Goal: Transaction & Acquisition: Purchase product/service

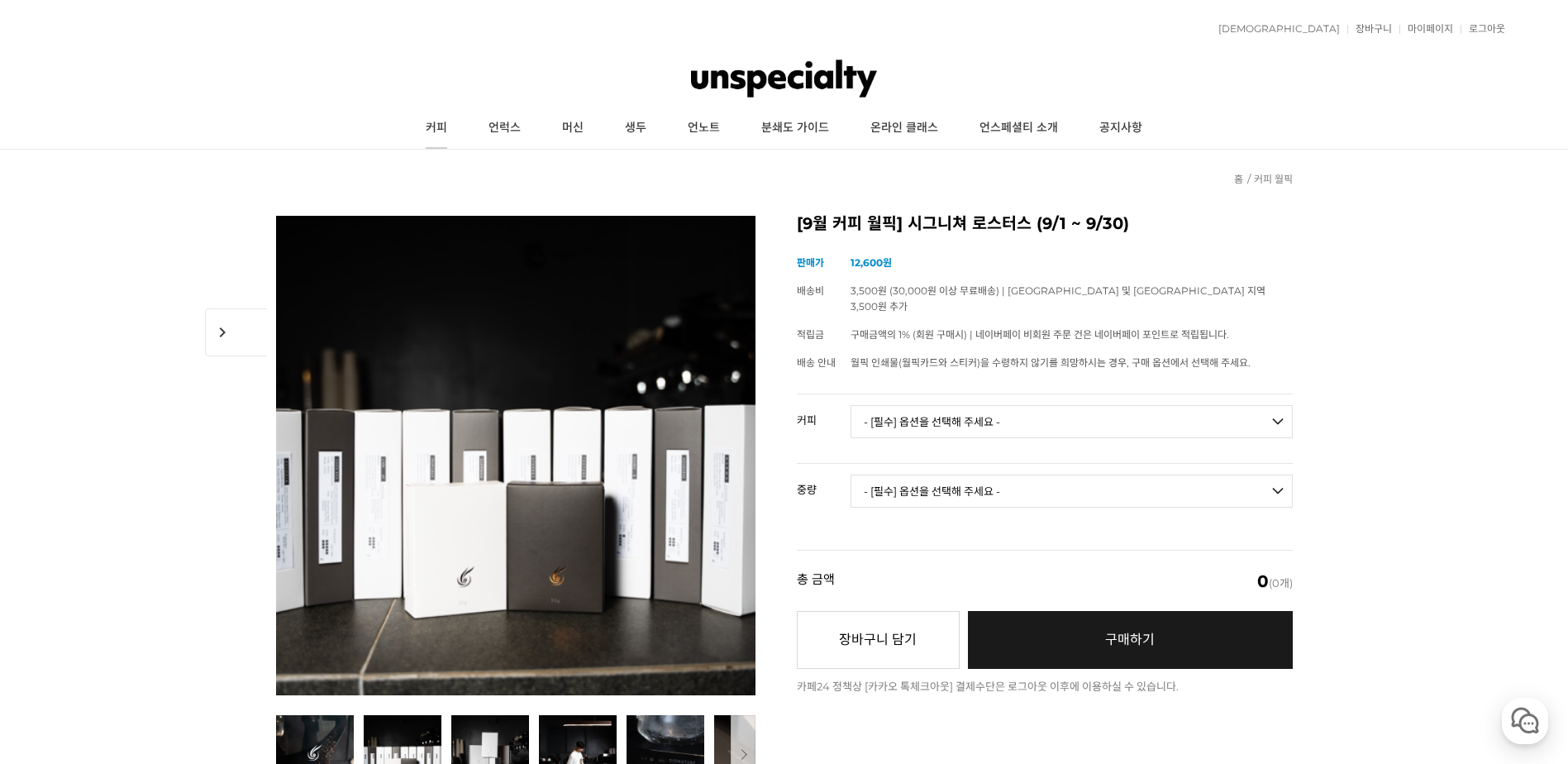
click at [434, 123] on link "커피" at bounding box center [436, 128] width 62 height 42
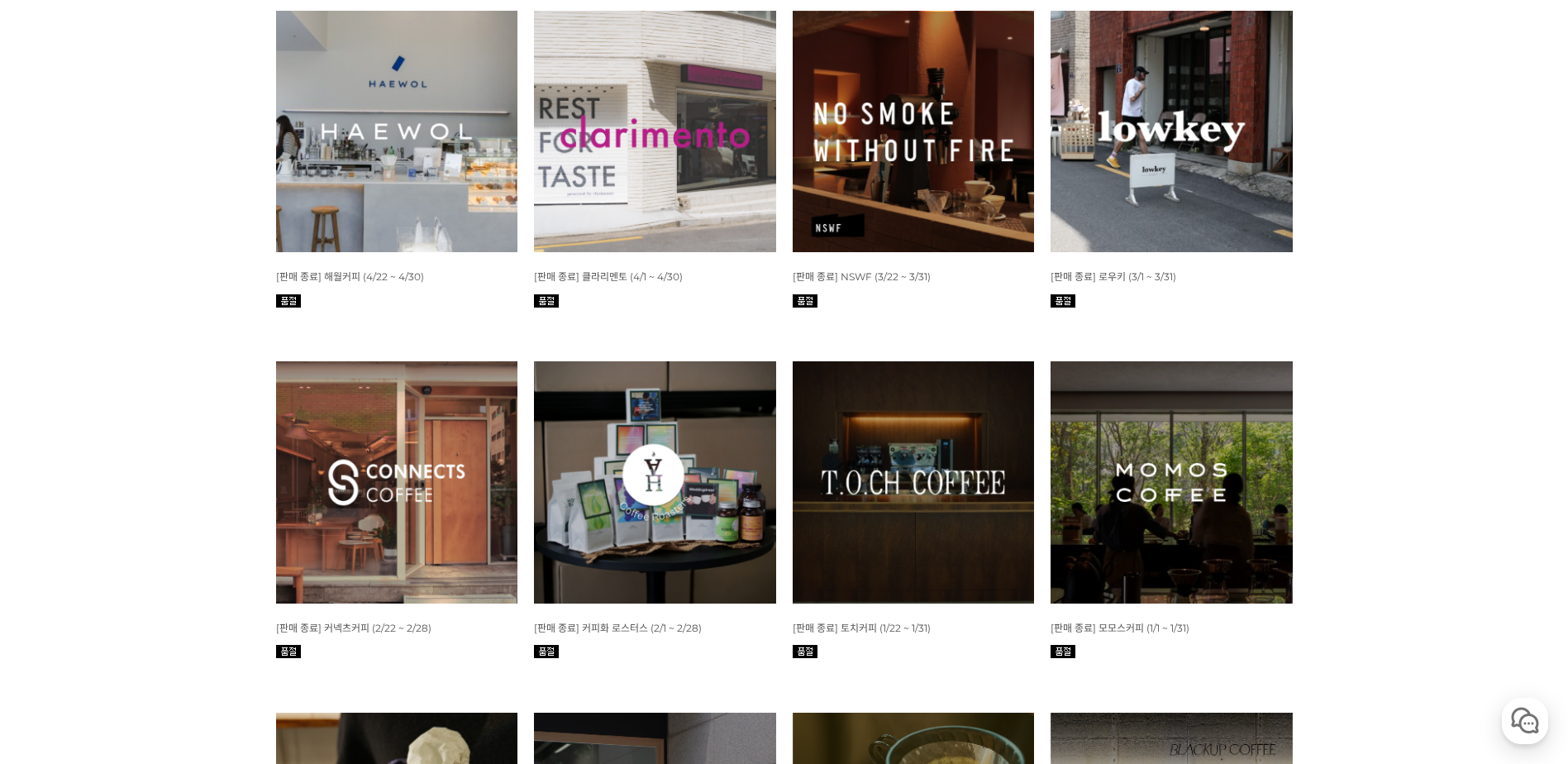
click at [670, 523] on img at bounding box center [654, 482] width 242 height 242
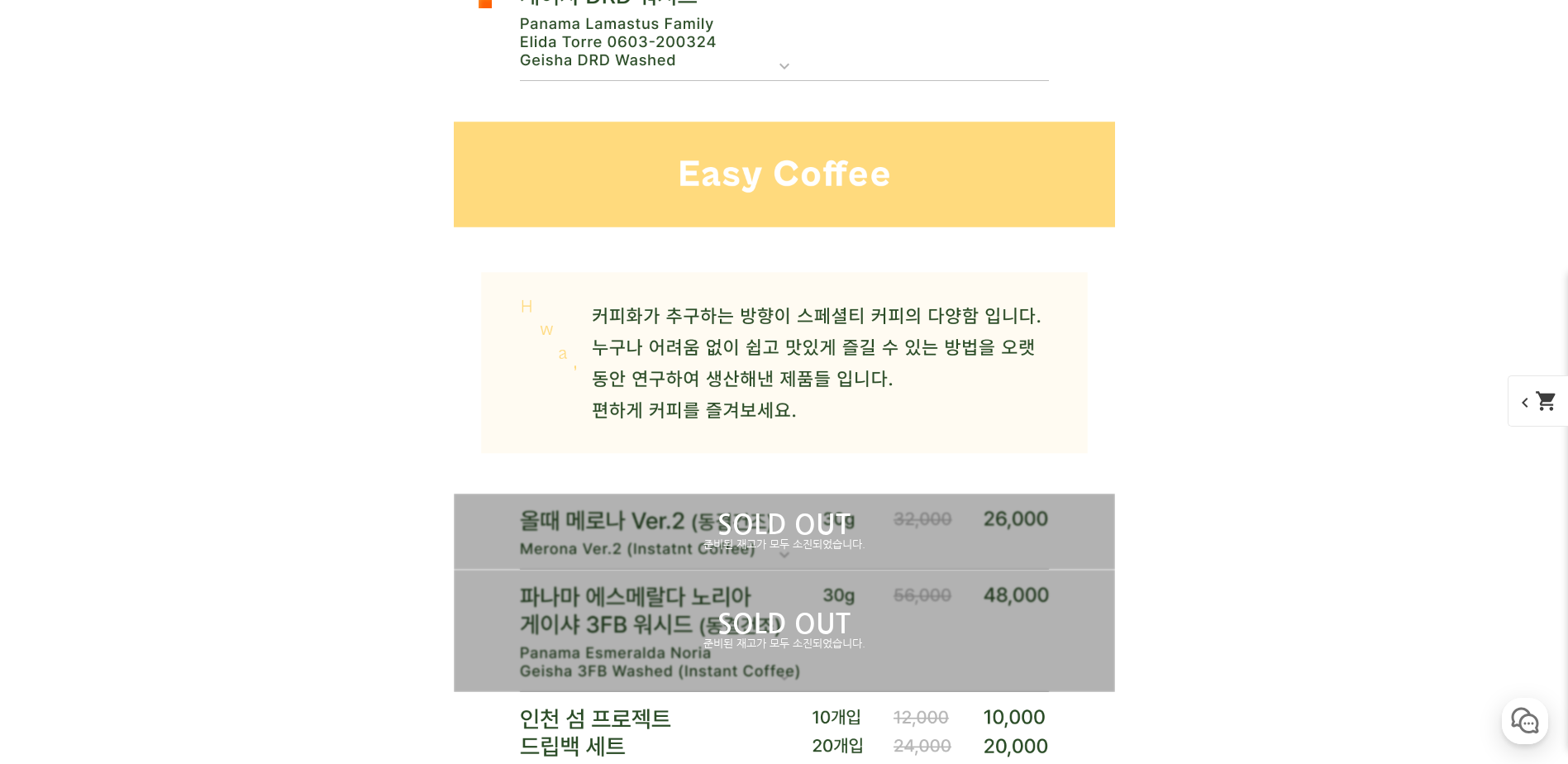
scroll to position [12758, 0]
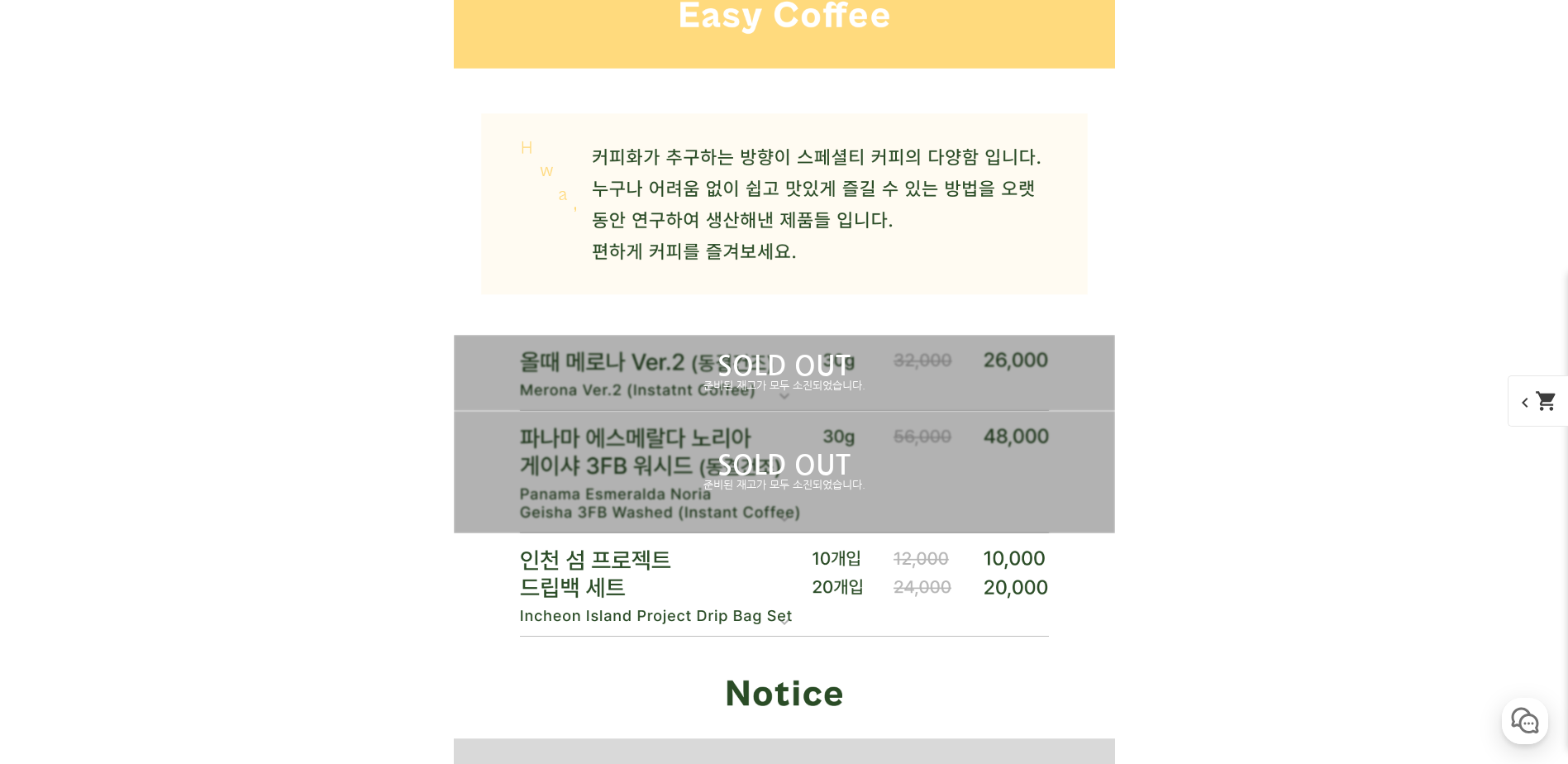
click at [579, 369] on p "SOLD OUT" at bounding box center [784, 366] width 661 height 27
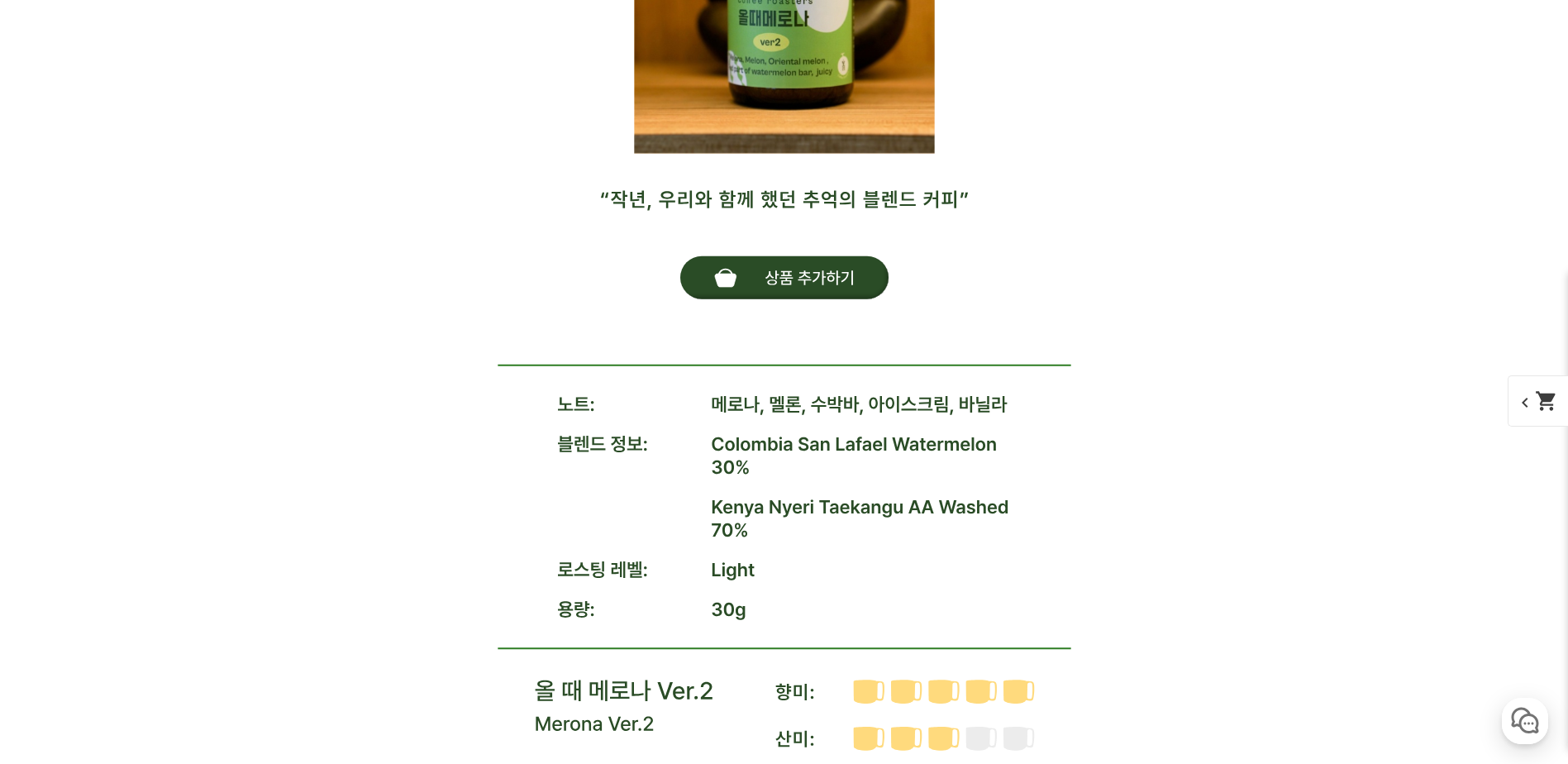
scroll to position [13359, 0]
